Goal: Information Seeking & Learning: Learn about a topic

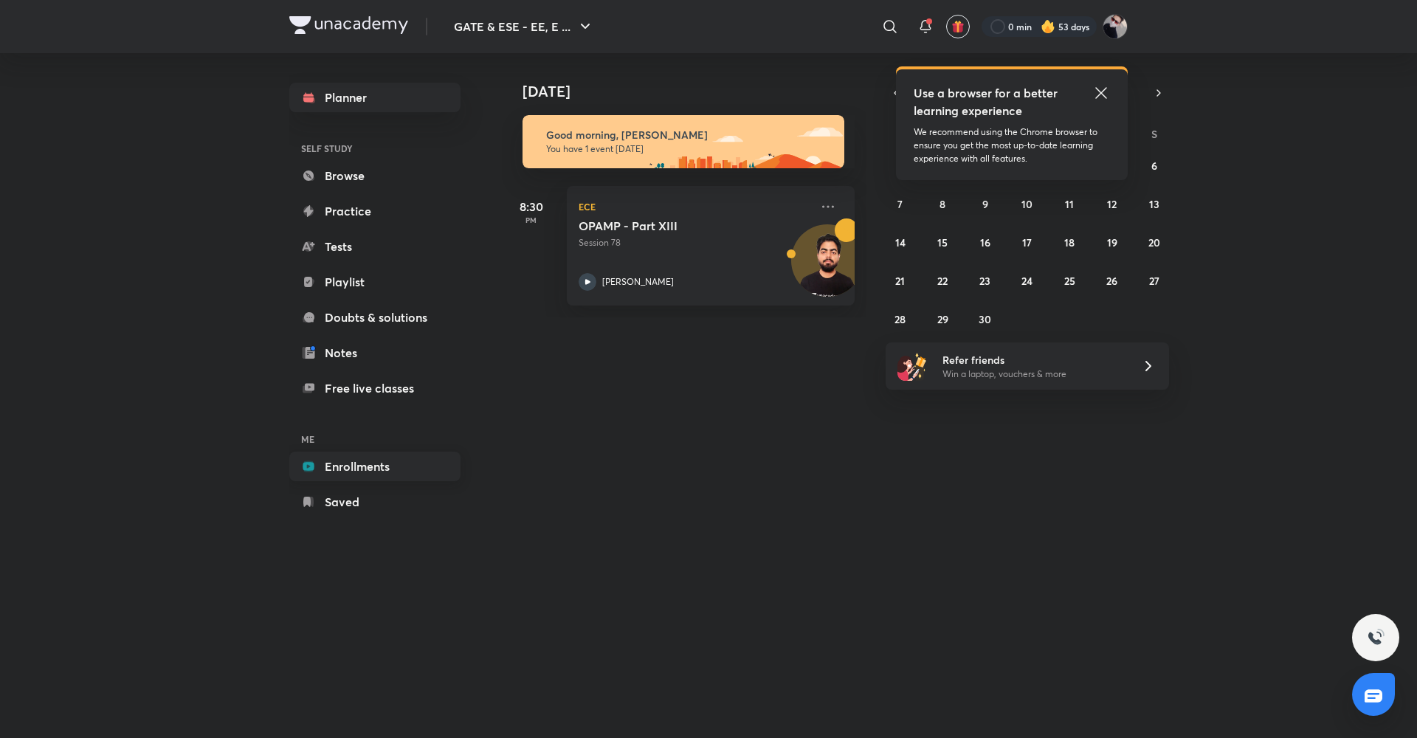
click at [364, 458] on link "Enrollments" at bounding box center [374, 467] width 171 height 30
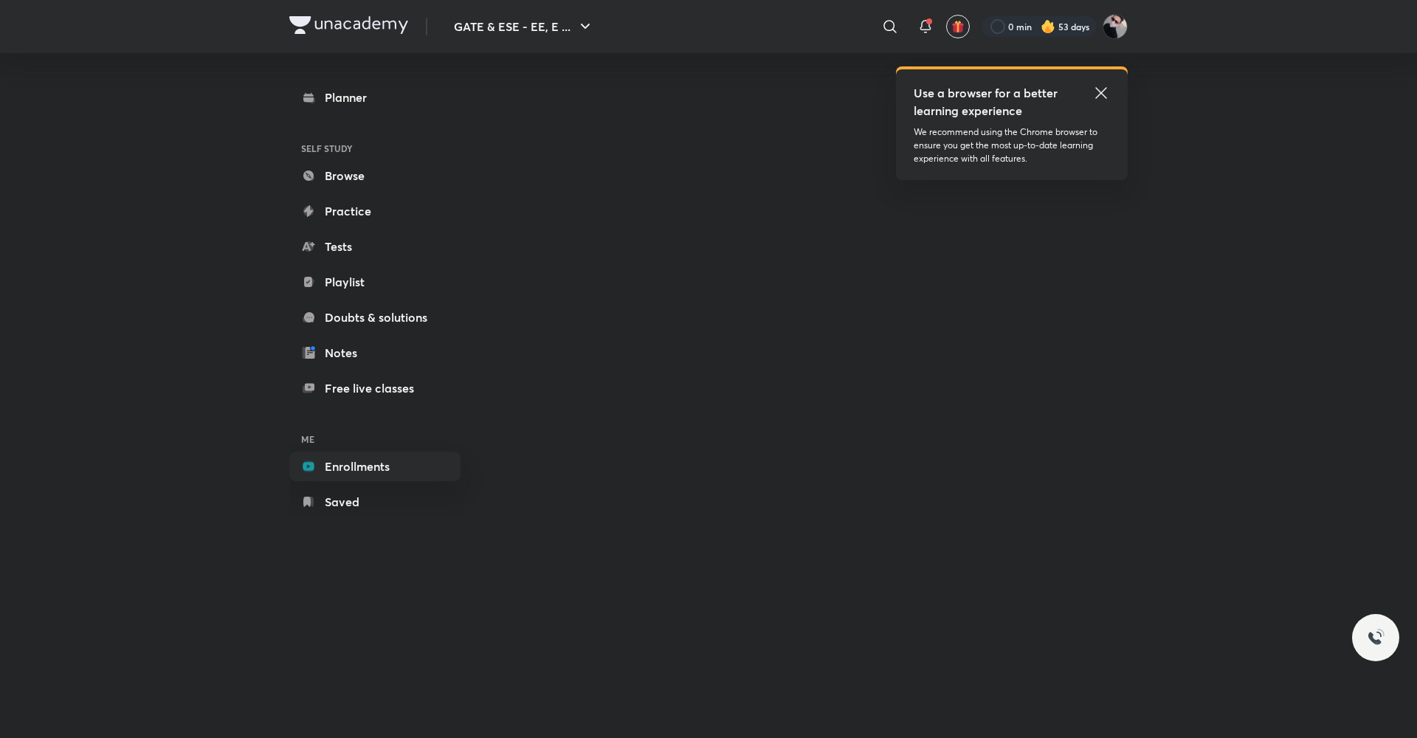
click at [1106, 88] on icon at bounding box center [1100, 92] width 11 height 11
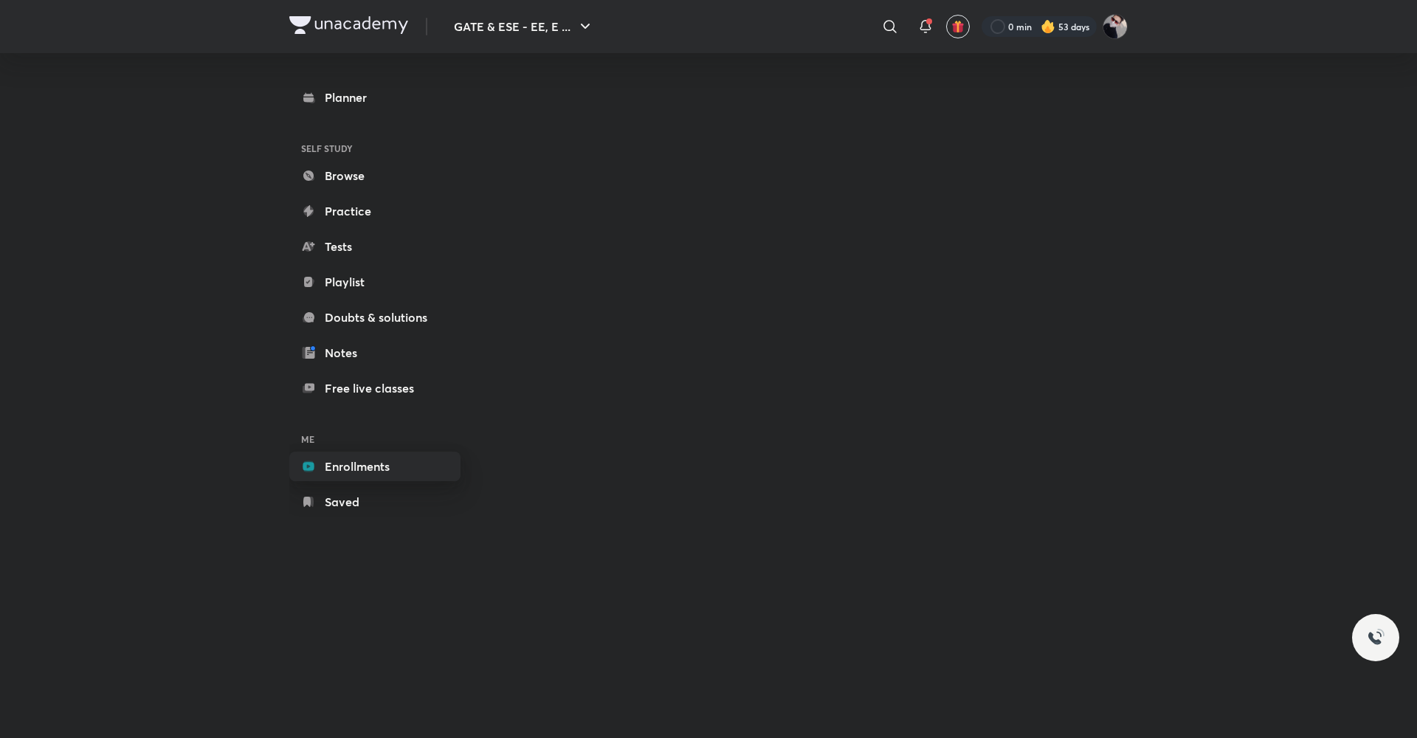
click at [348, 466] on link "Enrollments" at bounding box center [374, 467] width 171 height 30
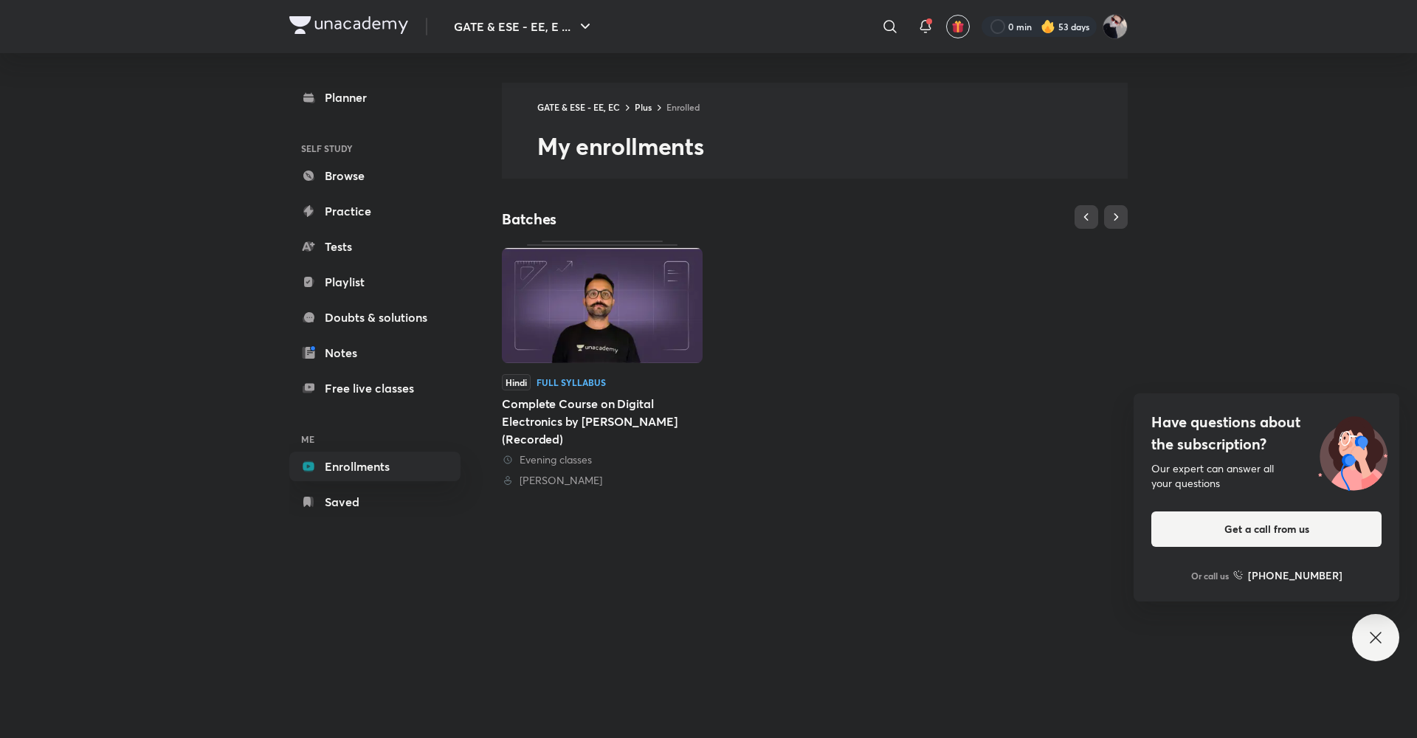
click at [1377, 631] on icon at bounding box center [1376, 638] width 18 height 18
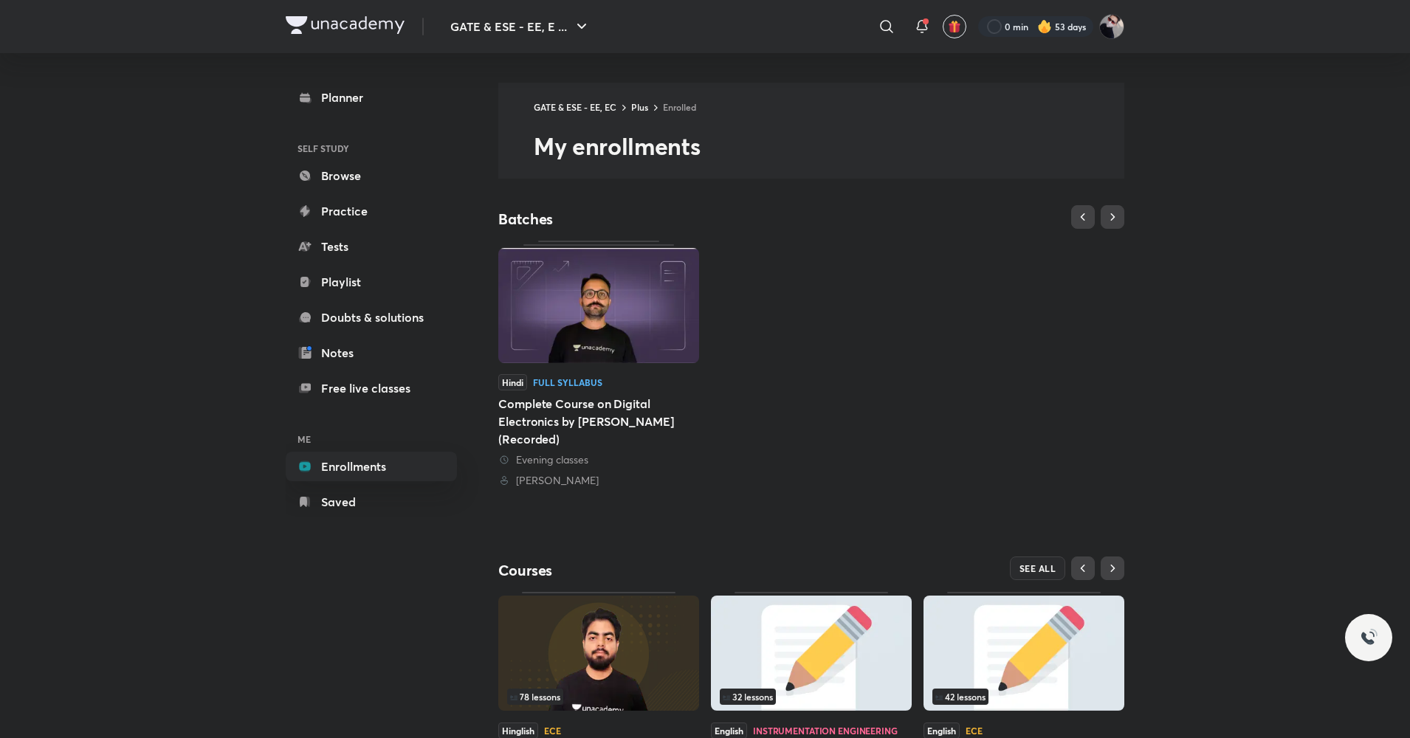
scroll to position [110, 0]
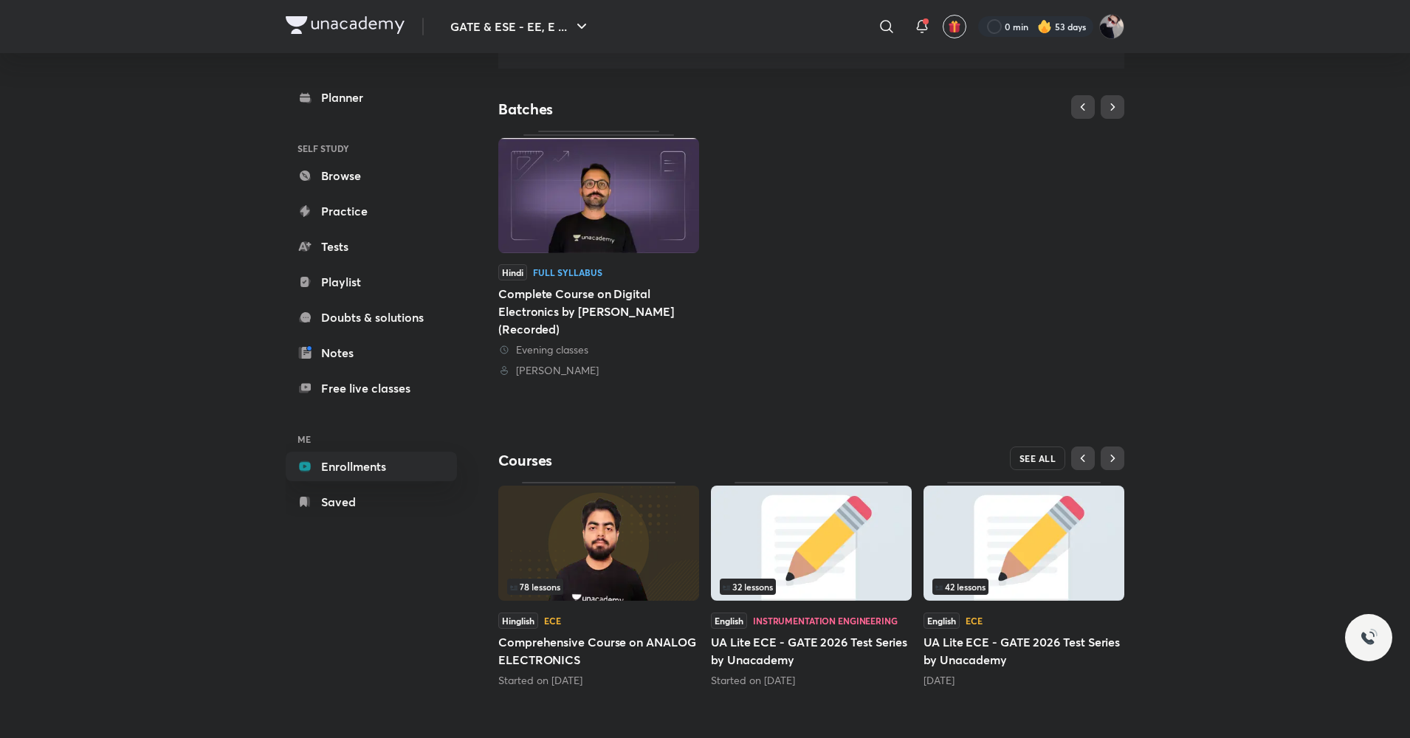
click at [1029, 447] on button "SEE ALL" at bounding box center [1038, 459] width 56 height 24
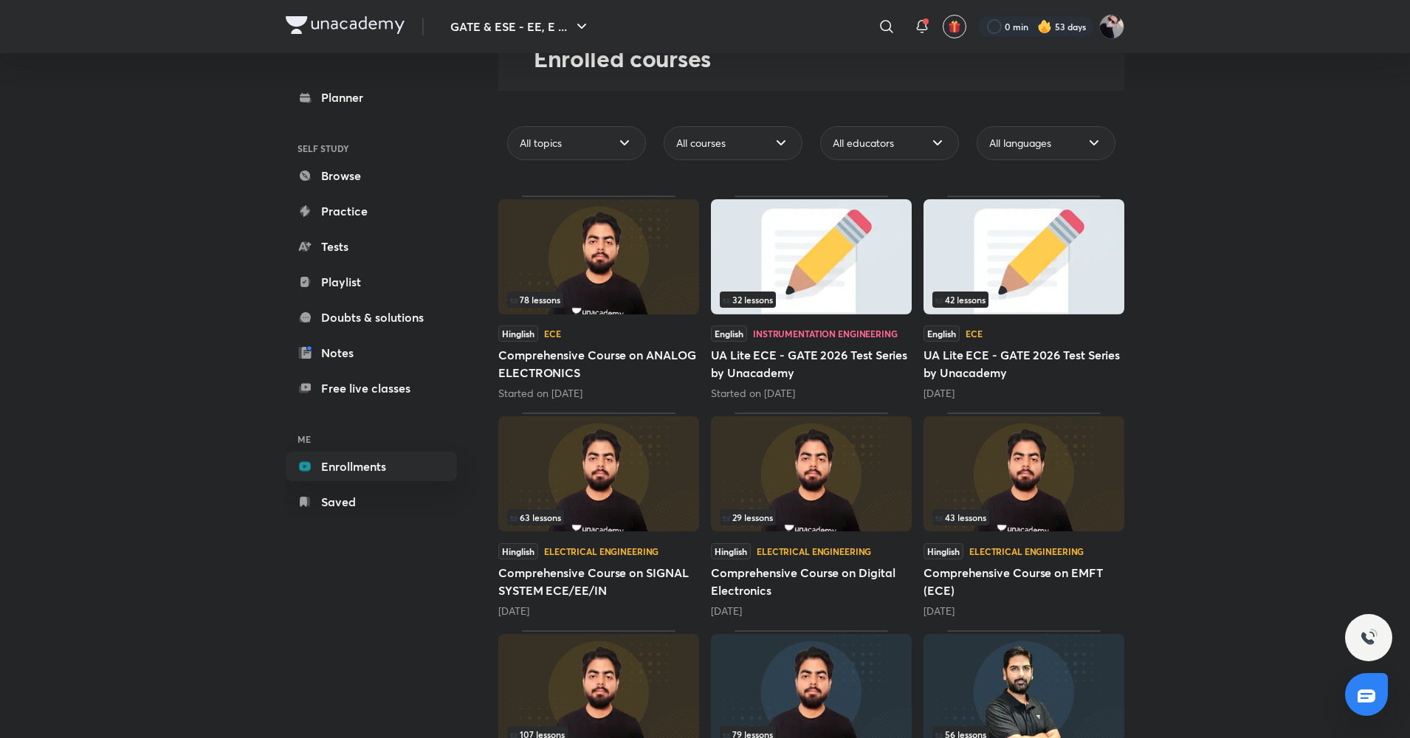
scroll to position [156, 0]
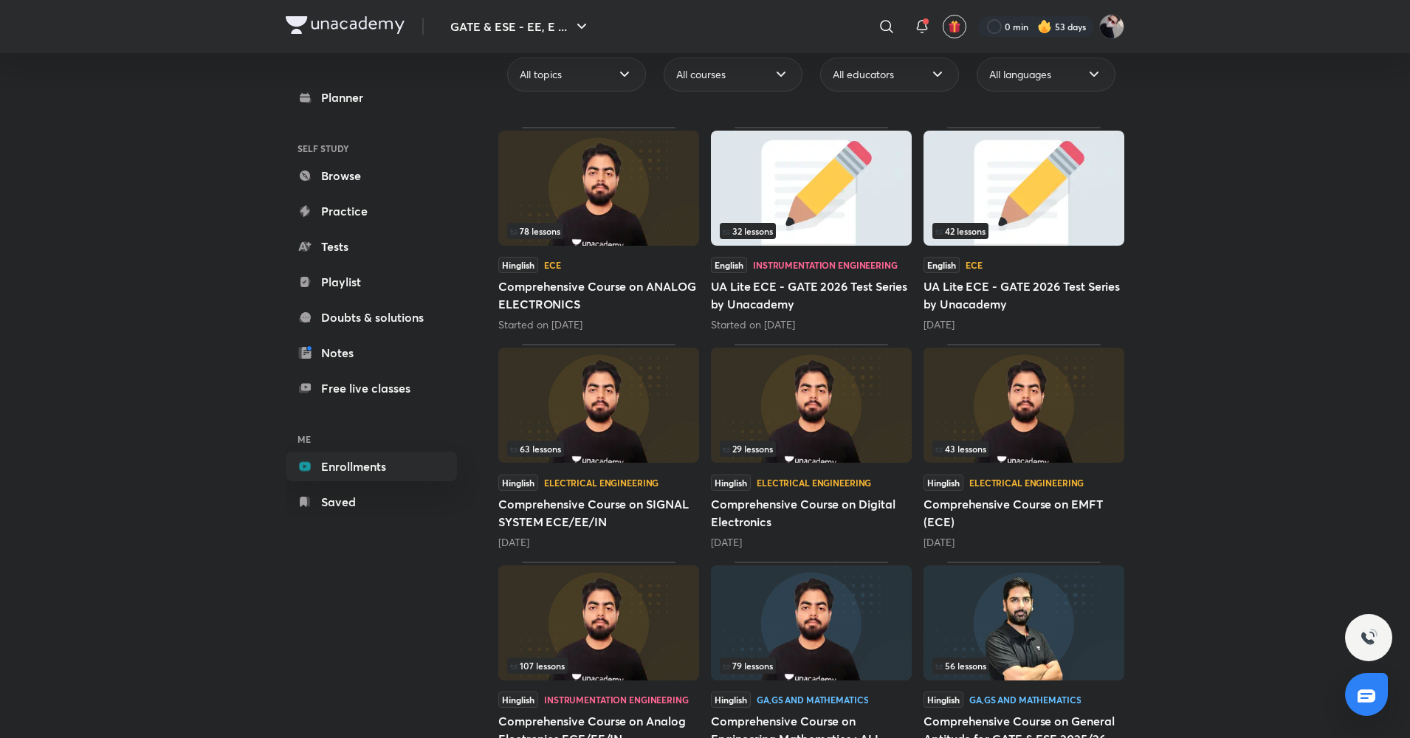
click at [650, 492] on div "Hinglish Electrical Engineering Comprehensive Course on SIGNAL SYSTEM ECE/EE/[D…" at bounding box center [598, 512] width 201 height 75
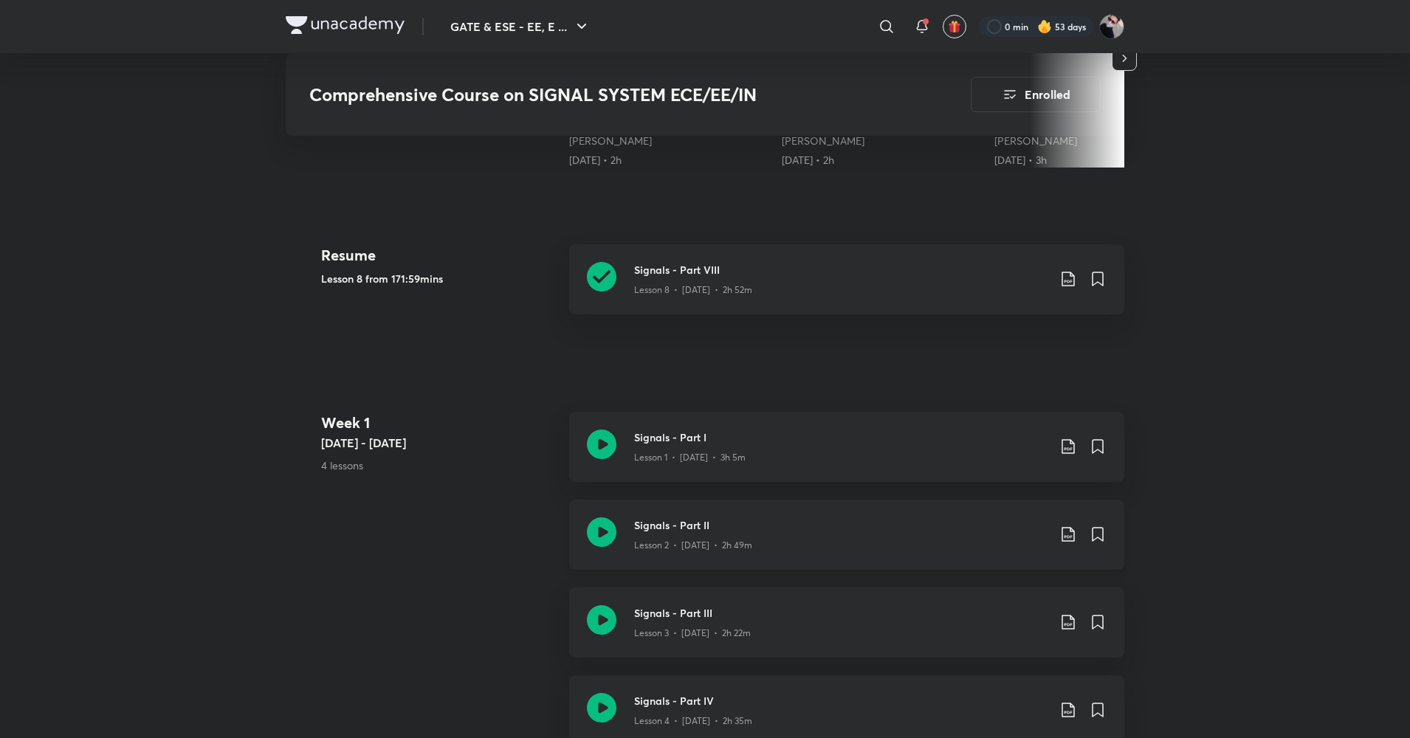
scroll to position [603, 0]
click at [1070, 450] on icon at bounding box center [1067, 447] width 13 height 15
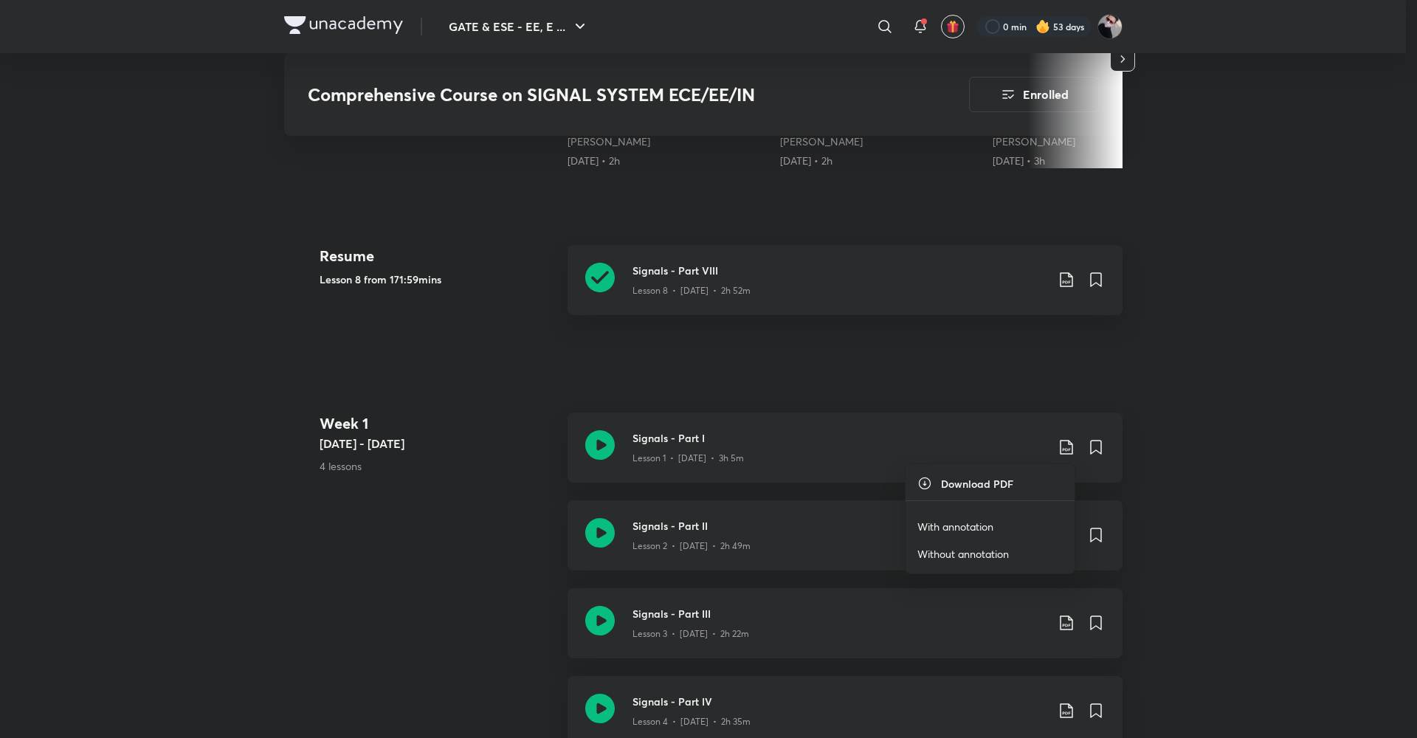
click at [993, 526] on p "With annotation" at bounding box center [955, 527] width 76 height 16
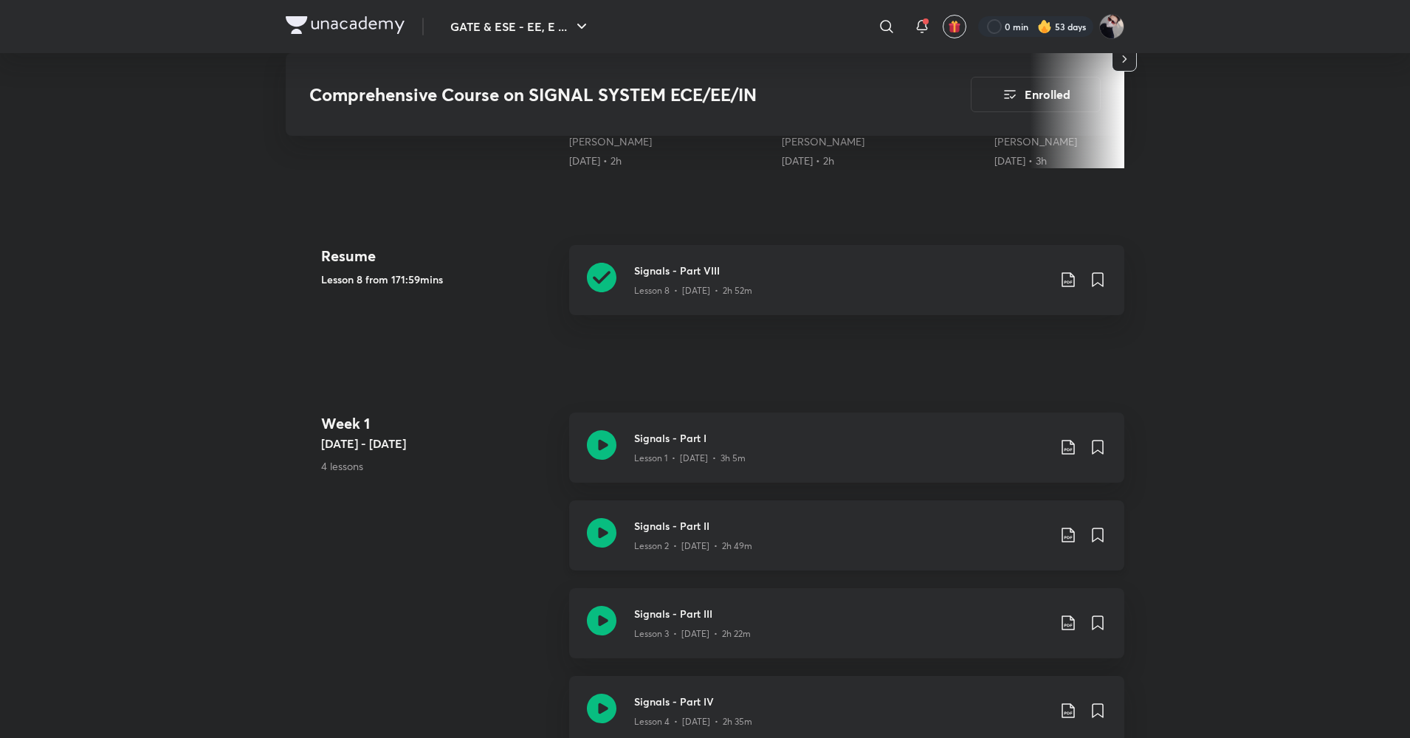
click at [1066, 537] on icon at bounding box center [1067, 535] width 13 height 15
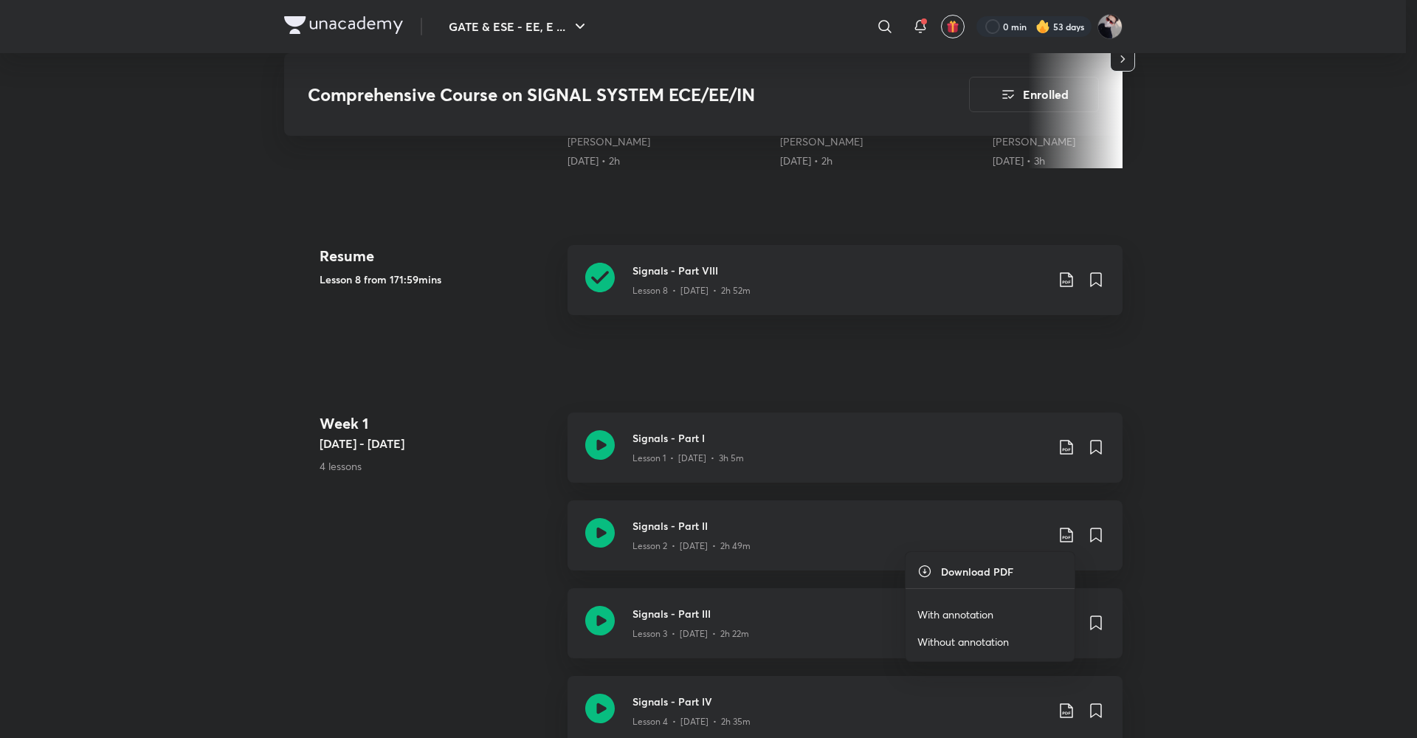
click at [975, 611] on p "With annotation" at bounding box center [955, 615] width 76 height 16
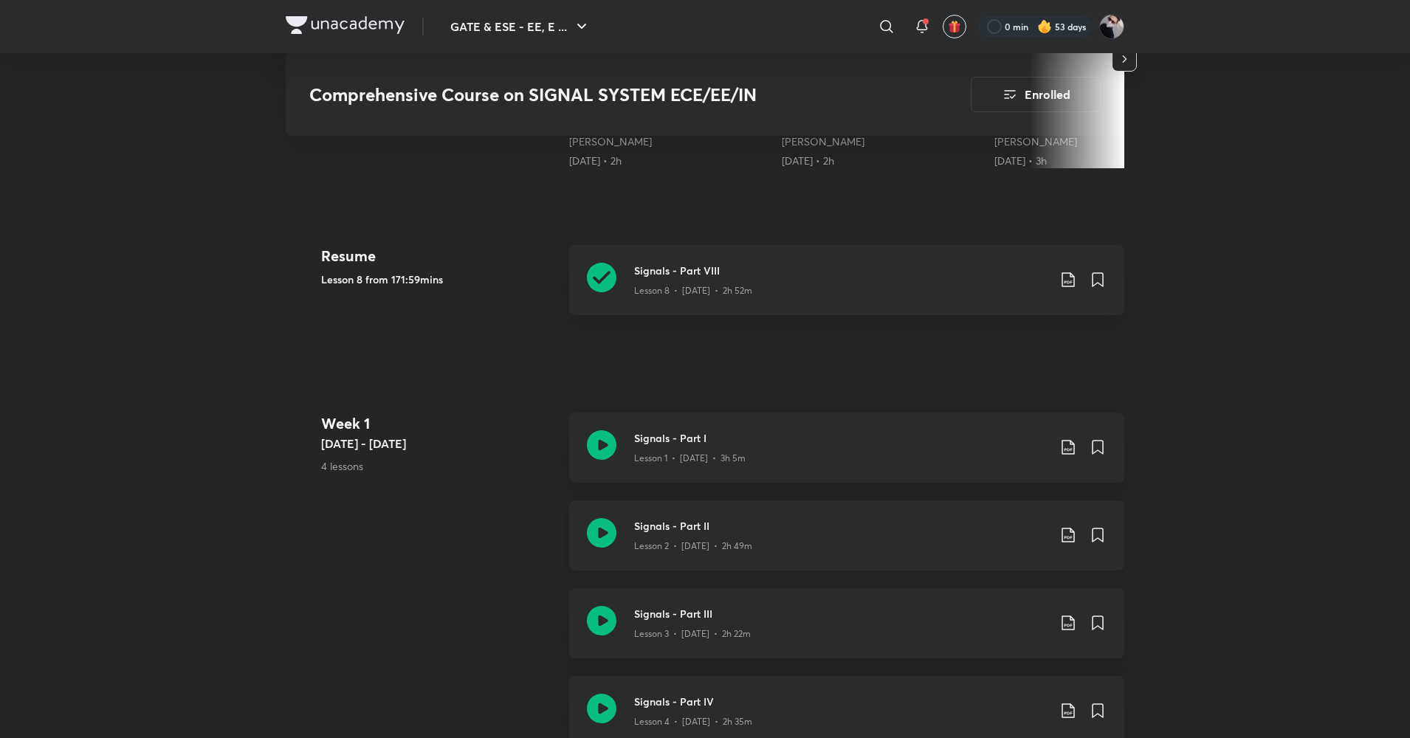
click at [1065, 531] on icon at bounding box center [1068, 535] width 18 height 18
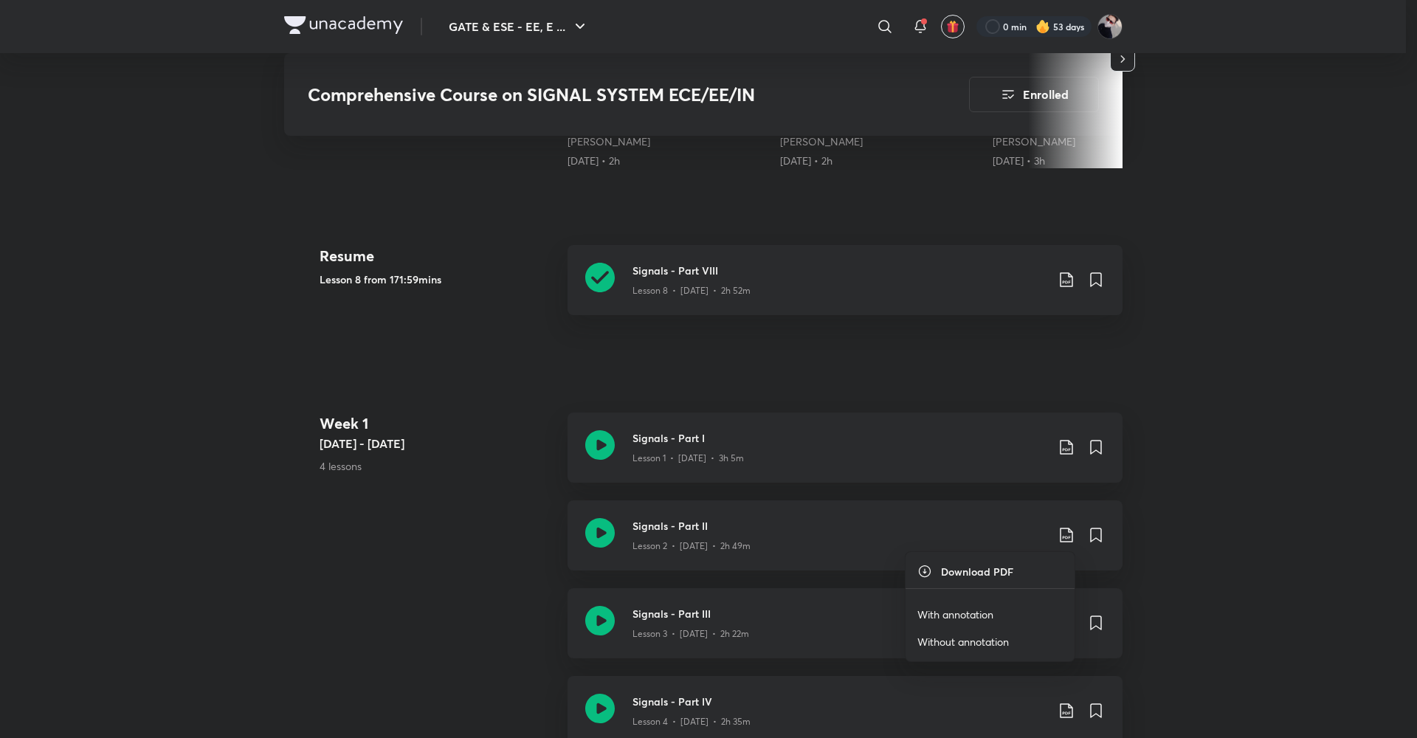
click at [985, 610] on p "With annotation" at bounding box center [955, 615] width 76 height 16
